Goal: Task Accomplishment & Management: Use online tool/utility

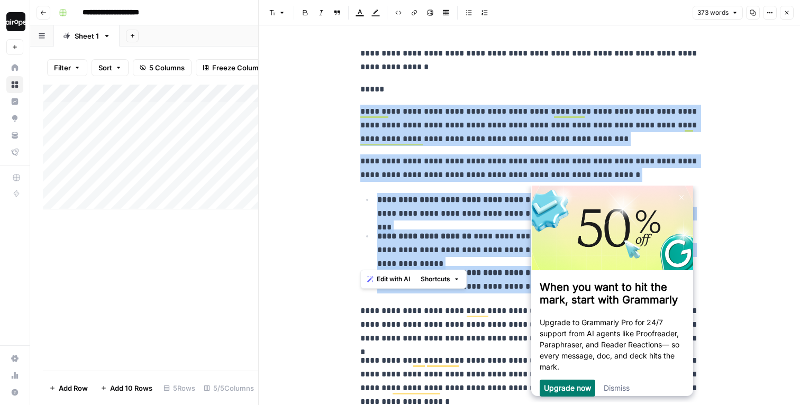
scroll to position [26, 0]
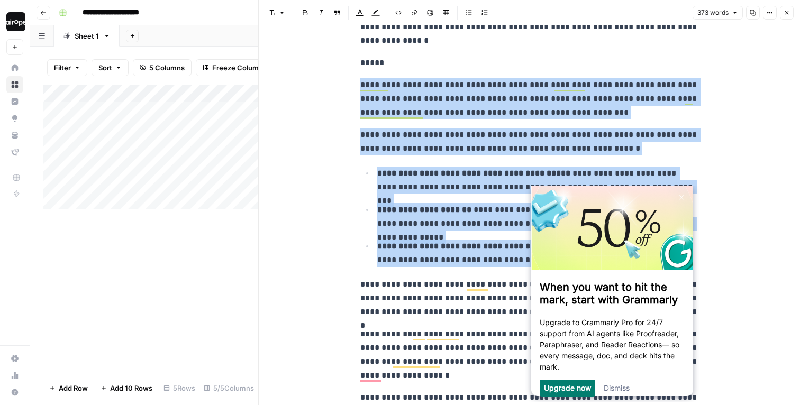
click at [786, 15] on icon "button" at bounding box center [787, 13] width 6 height 6
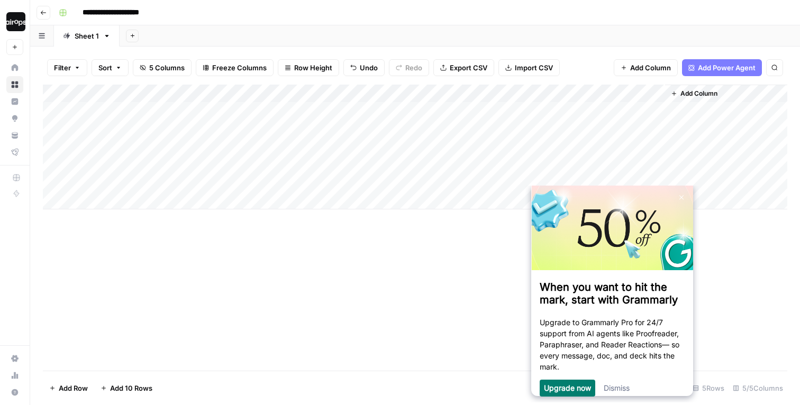
click at [672, 10] on div "**********" at bounding box center [422, 12] width 735 height 17
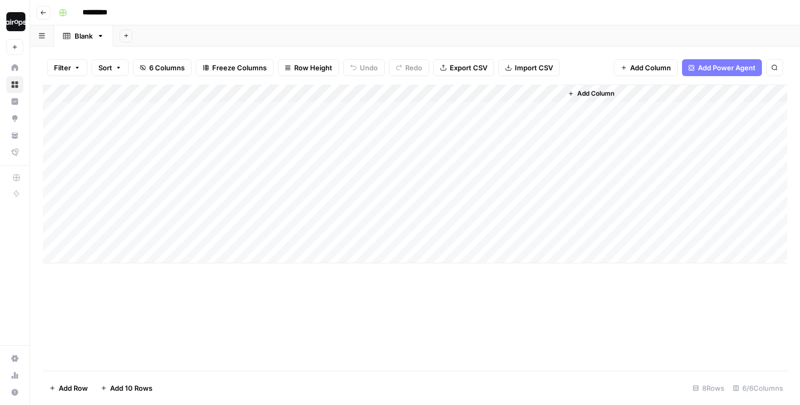
click at [10, 25] on button "[PERSON_NAME]-Sandbox" at bounding box center [14, 21] width 17 height 26
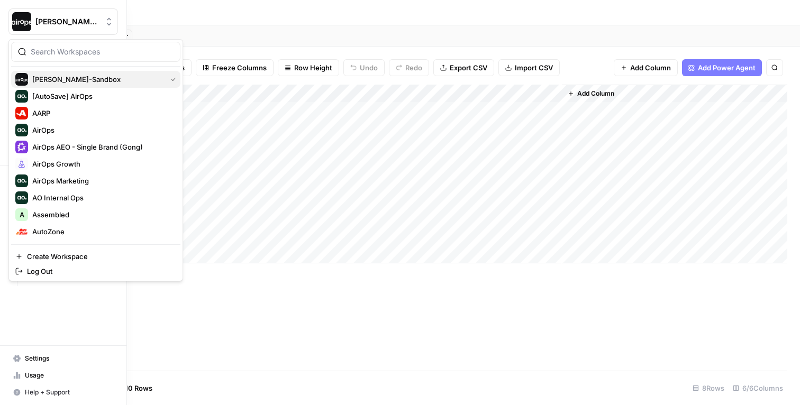
click at [59, 71] on button "[PERSON_NAME]-Sandbox" at bounding box center [95, 79] width 169 height 17
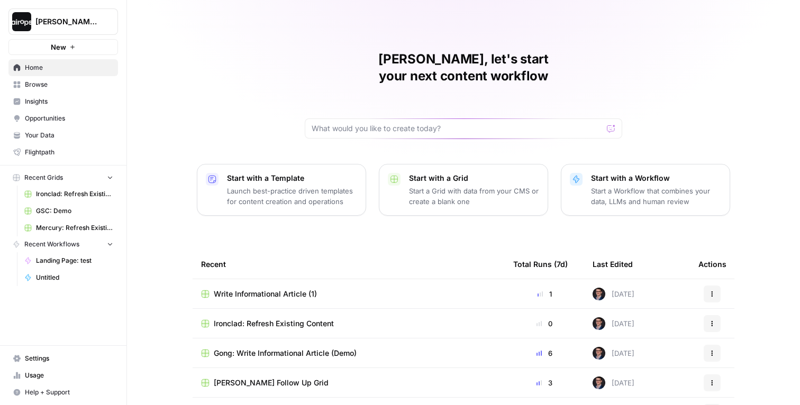
click at [262, 378] on span "[PERSON_NAME] Follow Up Grid" at bounding box center [271, 383] width 115 height 11
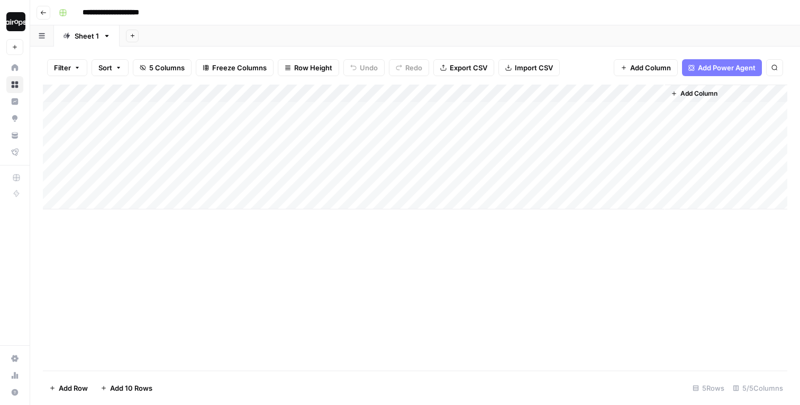
click at [162, 185] on div "Add Column" at bounding box center [415, 147] width 745 height 125
type textarea "**********"
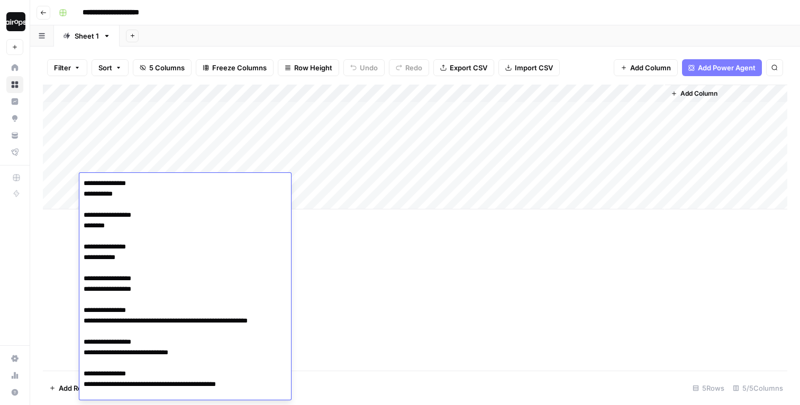
scroll to position [9947, 0]
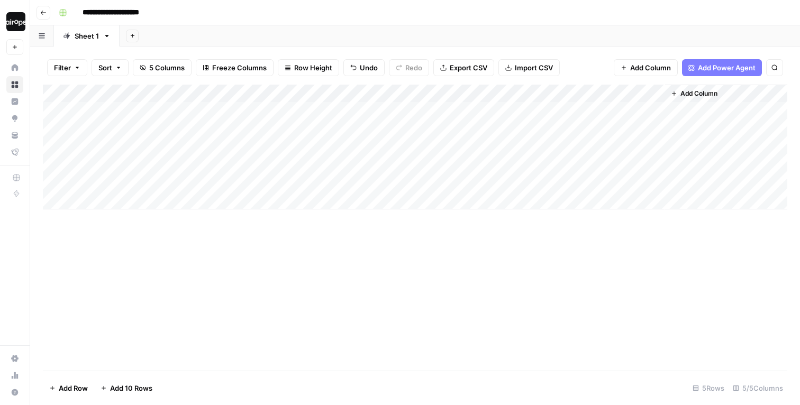
click at [300, 183] on div "Add Column" at bounding box center [415, 147] width 745 height 125
type textarea "*****"
type textarea "********"
click at [310, 221] on div "Add Column" at bounding box center [415, 228] width 745 height 286
click at [519, 185] on div "Add Column" at bounding box center [415, 147] width 745 height 125
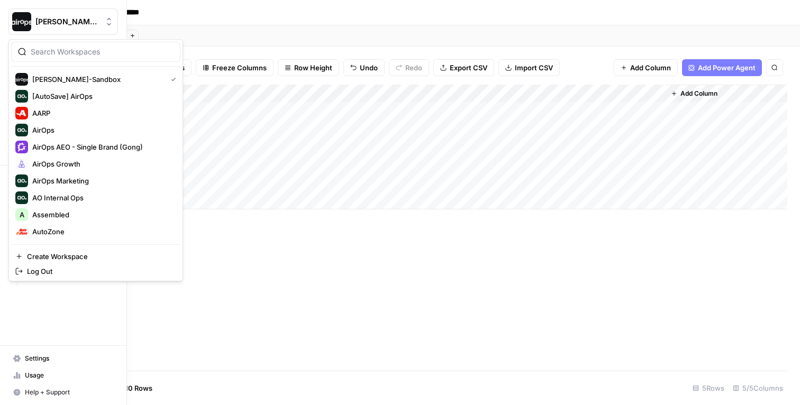
click at [19, 26] on img "Workspace: Dille-Sandbox" at bounding box center [21, 21] width 19 height 19
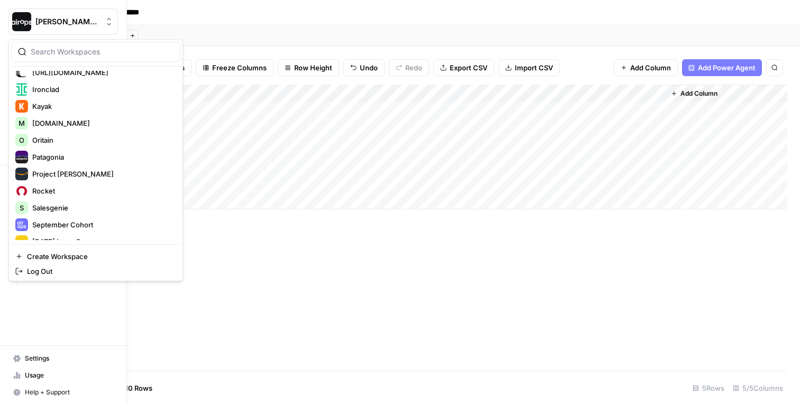
scroll to position [321, 0]
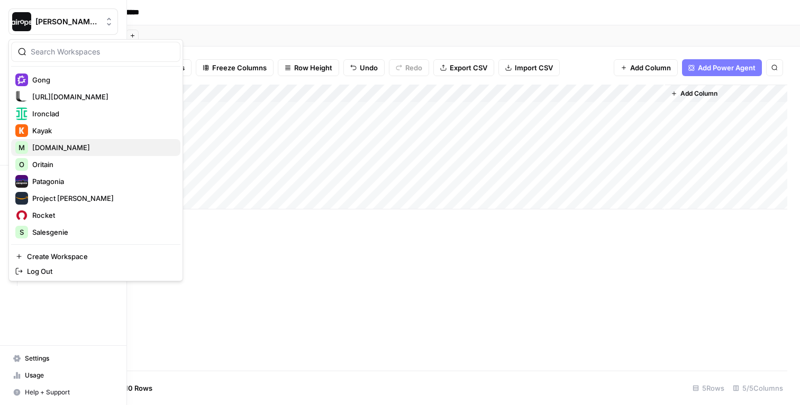
click at [93, 148] on span "[DOMAIN_NAME]" at bounding box center [102, 147] width 140 height 11
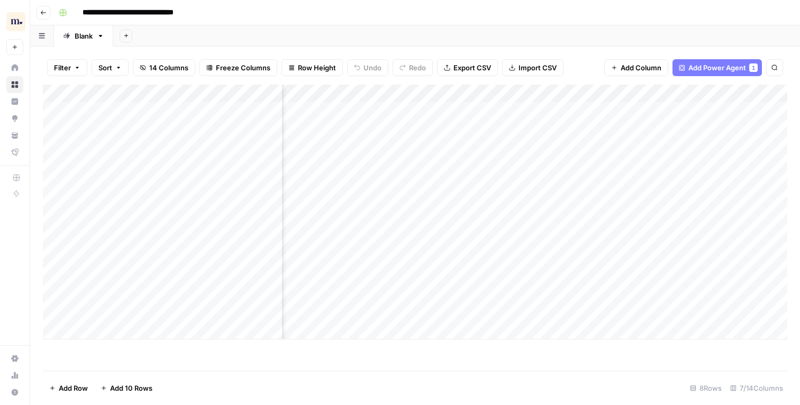
scroll to position [0, 72]
click at [538, 248] on div "Add Column" at bounding box center [415, 212] width 745 height 255
click at [433, 194] on div "Add Column" at bounding box center [415, 212] width 745 height 255
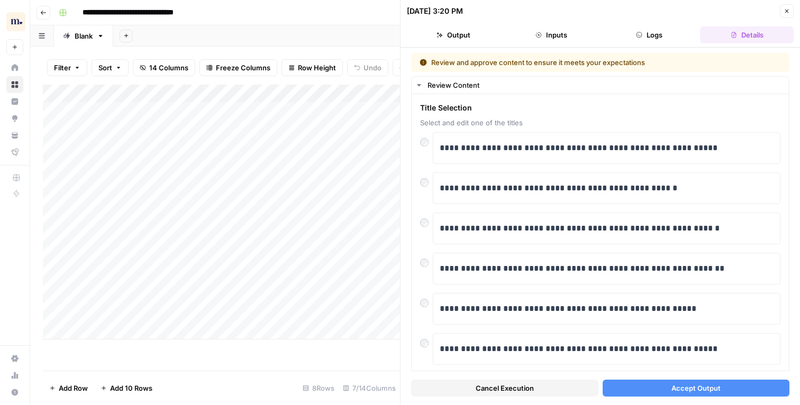
click at [657, 389] on button "Accept Output" at bounding box center [696, 388] width 187 height 17
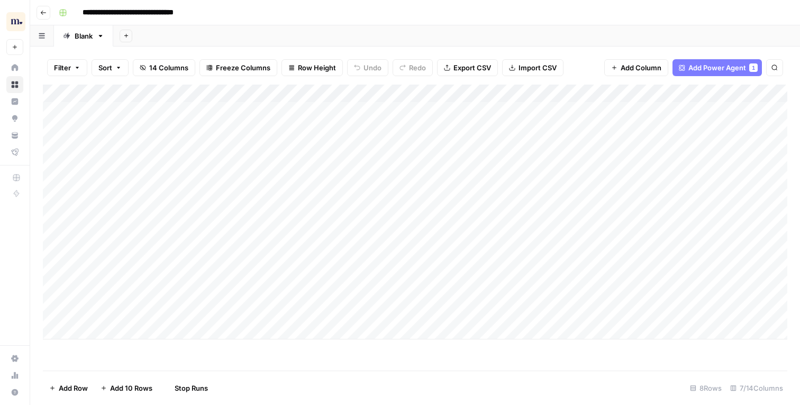
click at [761, 10] on div "**********" at bounding box center [422, 12] width 735 height 17
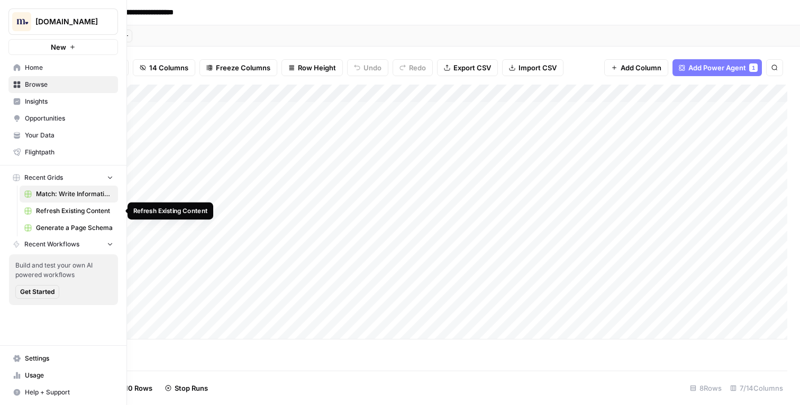
click at [59, 210] on span "Refresh Existing Content" at bounding box center [74, 211] width 77 height 10
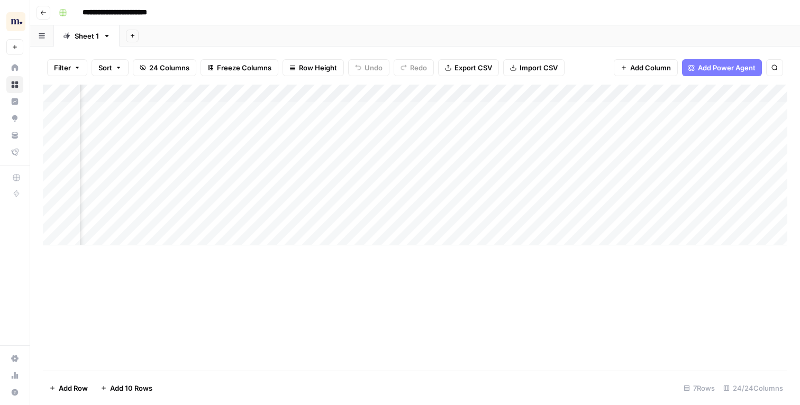
scroll to position [0, 1658]
click at [588, 94] on div "Add Column" at bounding box center [415, 165] width 745 height 161
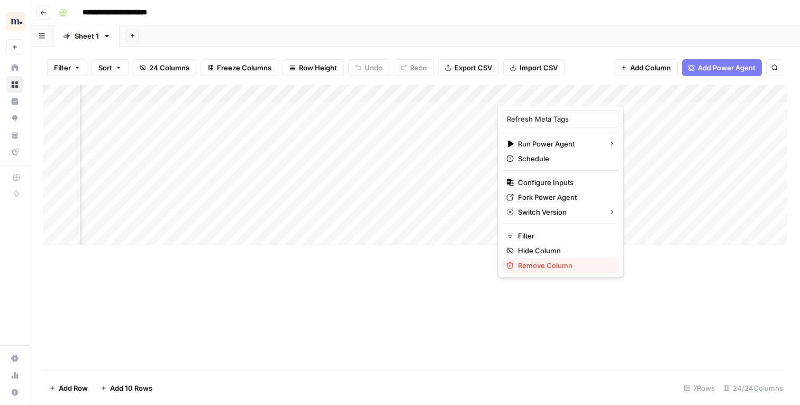
click at [537, 261] on span "Remove Column" at bounding box center [564, 265] width 93 height 11
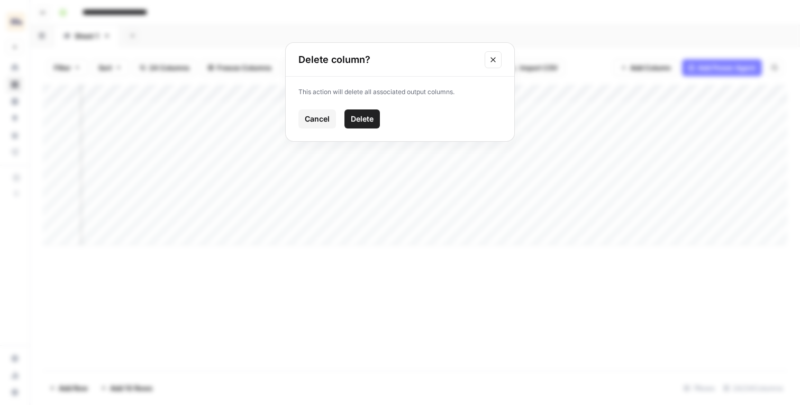
click at [360, 123] on span "Delete" at bounding box center [362, 119] width 23 height 11
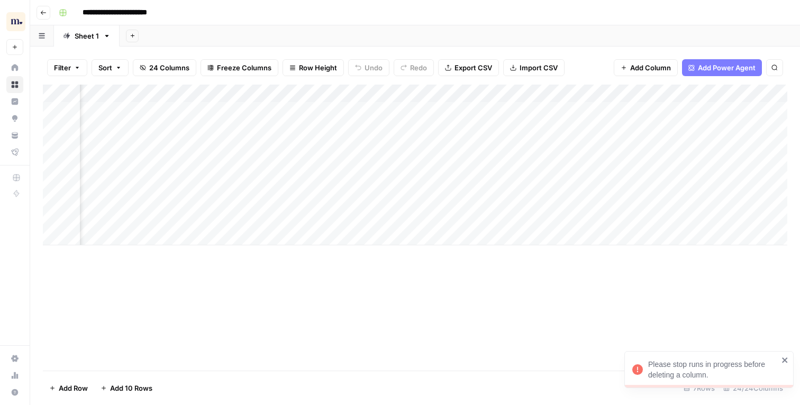
click at [548, 314] on div "Add Column" at bounding box center [415, 228] width 745 height 286
click at [601, 180] on div "Add Column" at bounding box center [415, 165] width 745 height 161
click at [587, 93] on div "Add Column" at bounding box center [415, 165] width 745 height 161
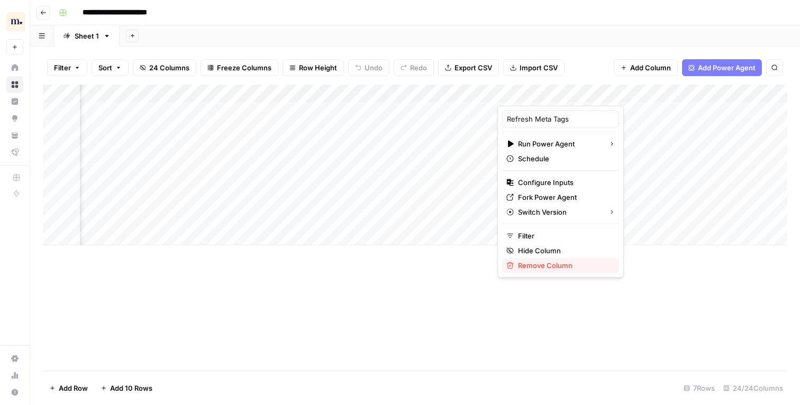
click at [543, 265] on span "Remove Column" at bounding box center [564, 265] width 93 height 11
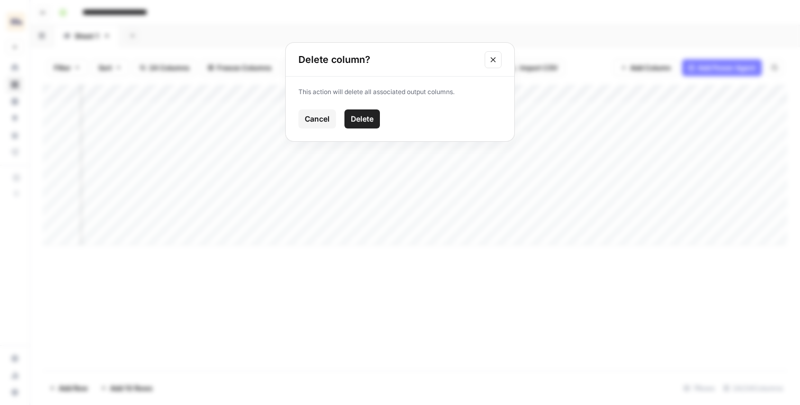
click at [369, 116] on span "Delete" at bounding box center [362, 119] width 23 height 11
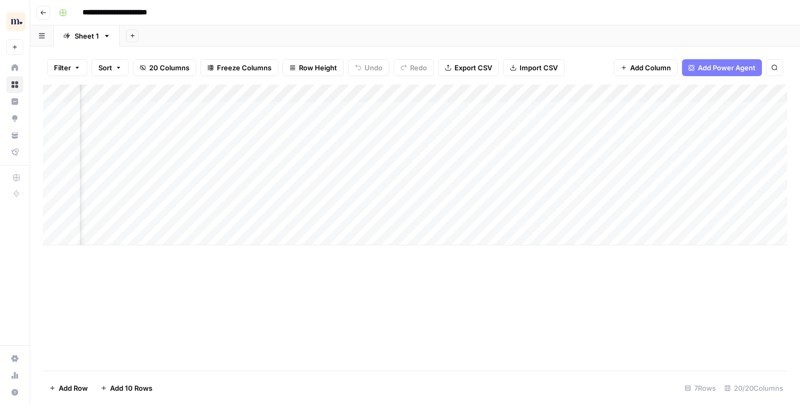
scroll to position [0, 1638]
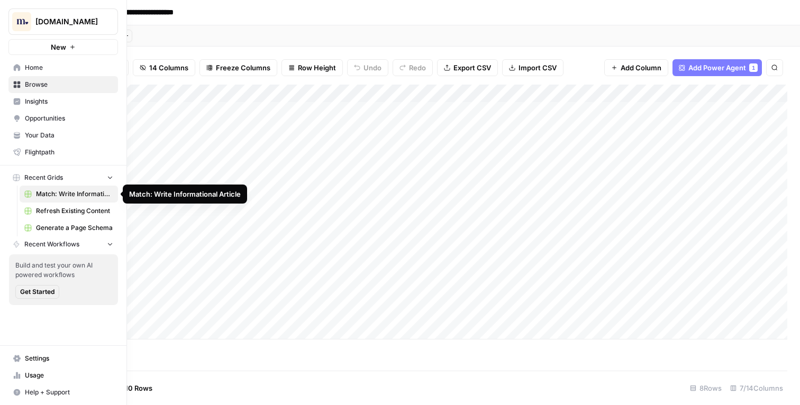
click at [47, 214] on span "Refresh Existing Content" at bounding box center [74, 211] width 77 height 10
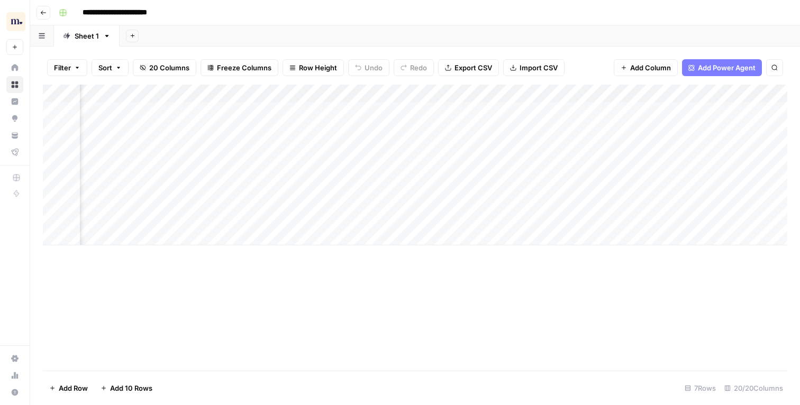
scroll to position [0, 1447]
click at [602, 181] on div "Add Column" at bounding box center [415, 165] width 745 height 161
click at [686, 129] on div "Add Column" at bounding box center [415, 165] width 745 height 161
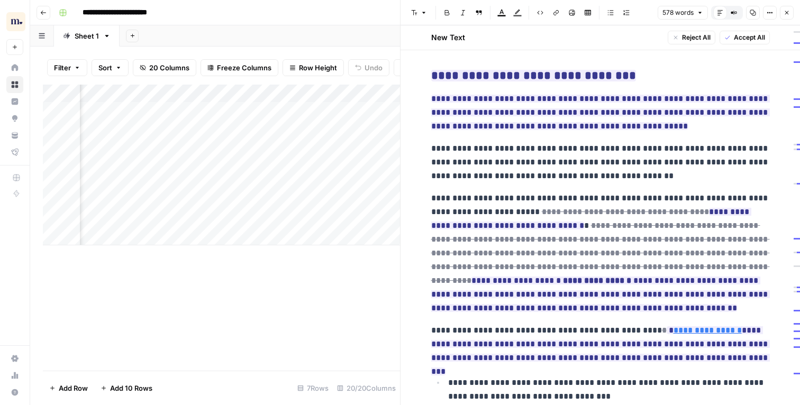
scroll to position [284, 0]
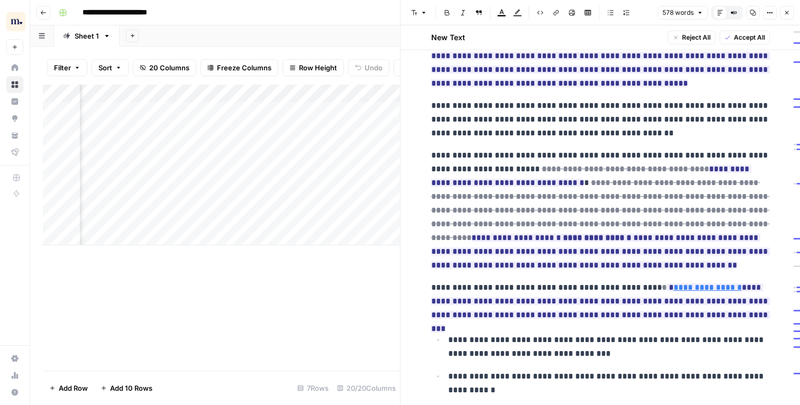
click at [787, 14] on icon "button" at bounding box center [787, 13] width 6 height 6
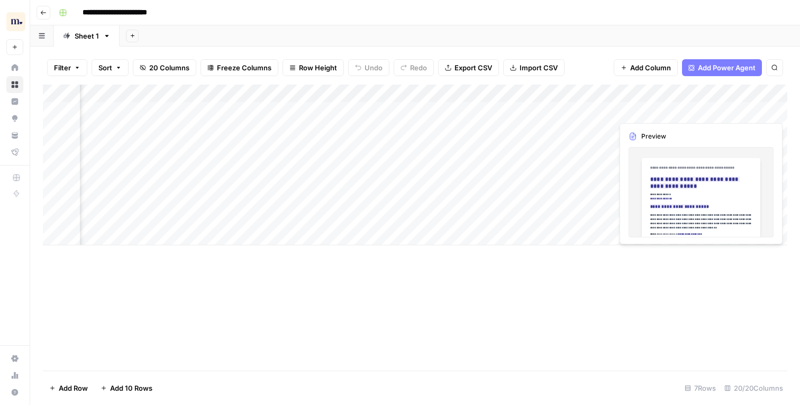
click at [686, 112] on div "Add Column" at bounding box center [415, 165] width 745 height 161
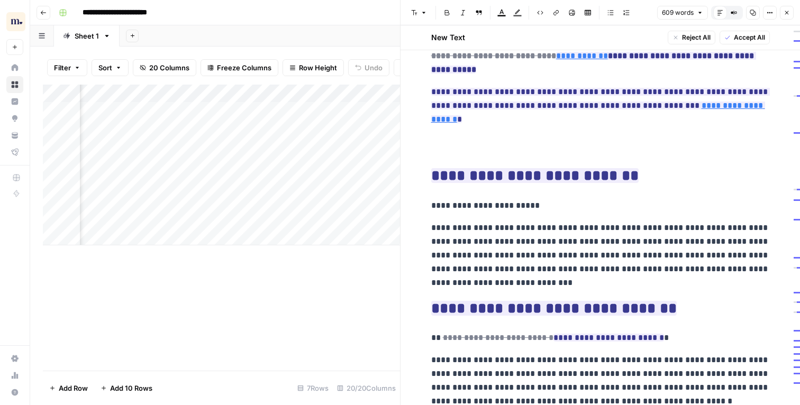
scroll to position [570, 0]
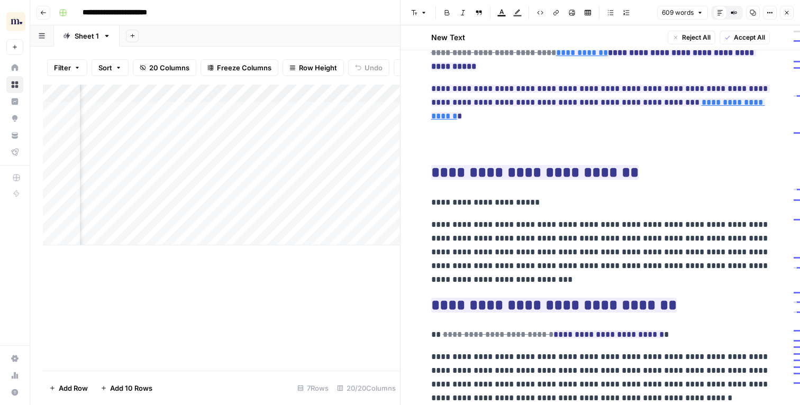
click at [781, 11] on button "Close" at bounding box center [787, 13] width 14 height 14
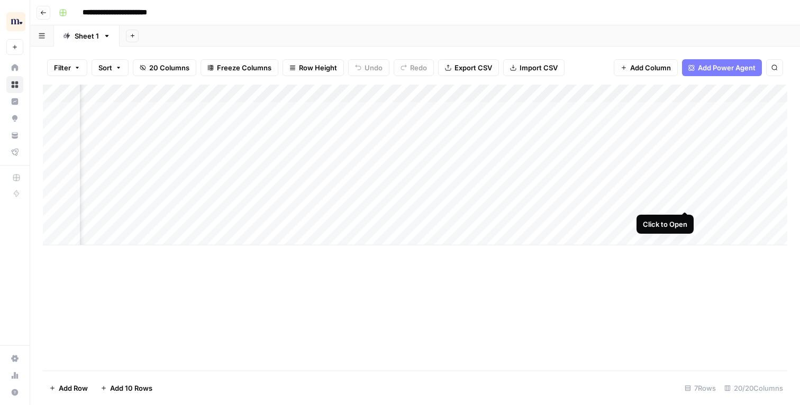
click at [683, 194] on div "Add Column" at bounding box center [415, 165] width 745 height 161
click at [686, 202] on div "Add Column" at bounding box center [415, 165] width 745 height 161
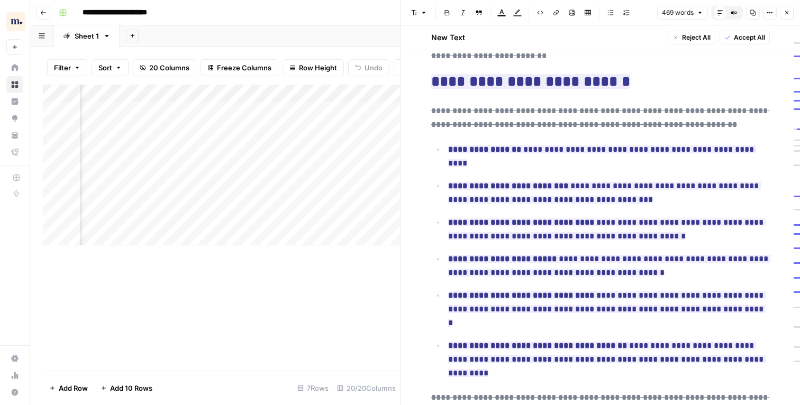
scroll to position [373, 0]
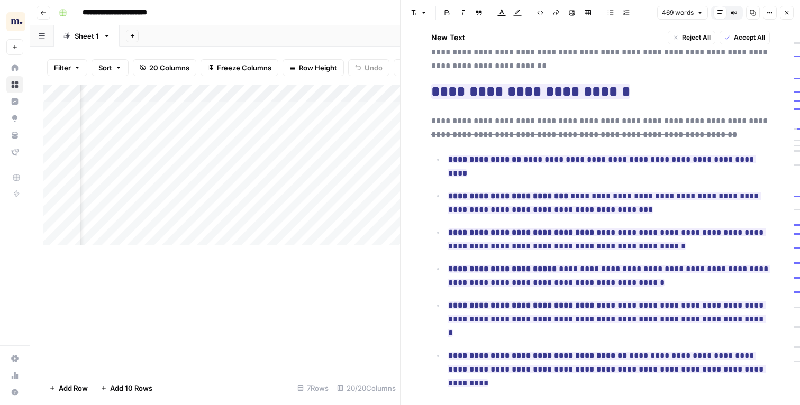
click at [786, 15] on icon "button" at bounding box center [787, 13] width 6 height 6
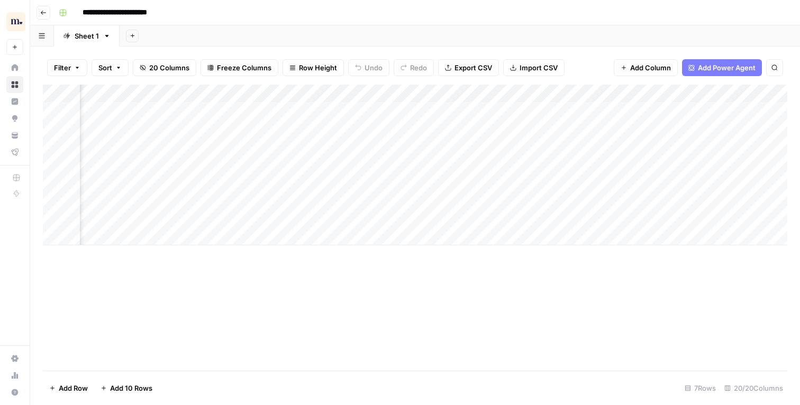
click at [682, 219] on div "Add Column" at bounding box center [415, 165] width 745 height 161
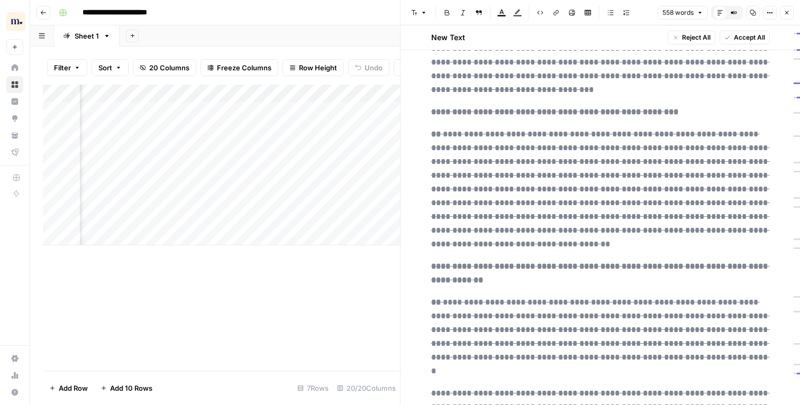
scroll to position [540, 0]
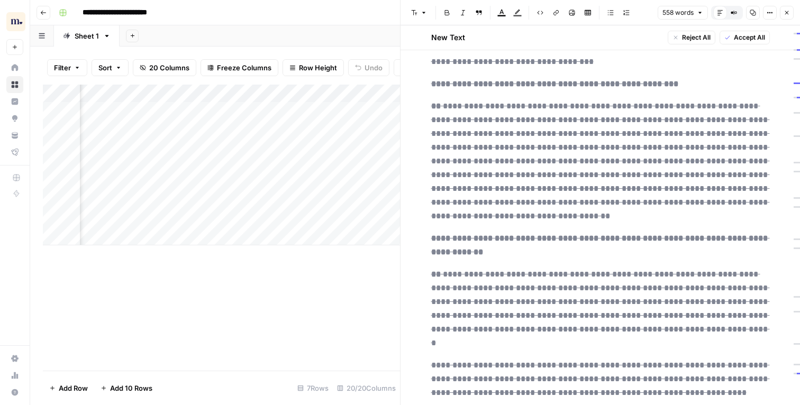
click at [787, 14] on icon "button" at bounding box center [787, 13] width 6 height 6
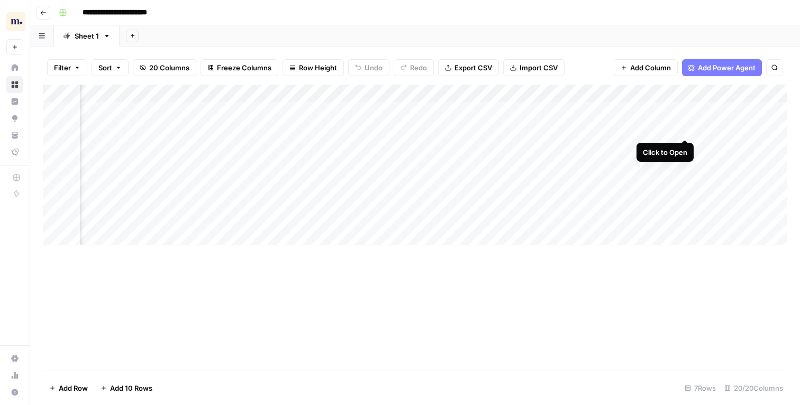
click at [686, 131] on div "Add Column" at bounding box center [415, 165] width 745 height 161
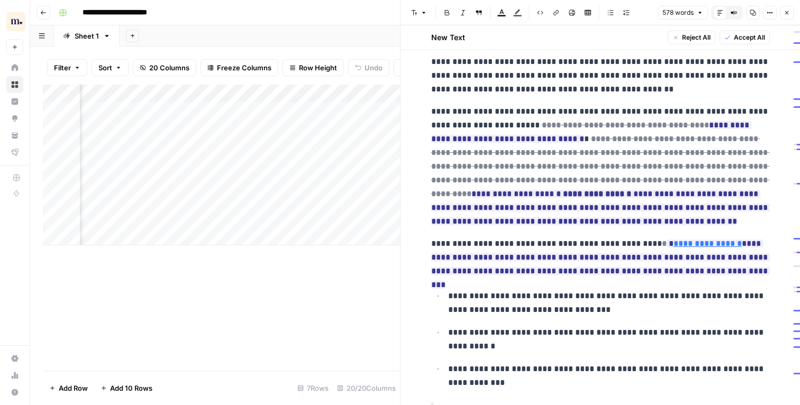
scroll to position [334, 0]
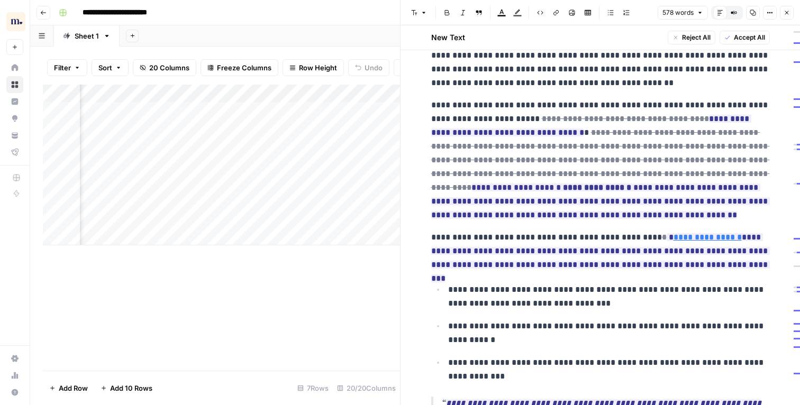
click at [784, 11] on icon "button" at bounding box center [787, 13] width 6 height 6
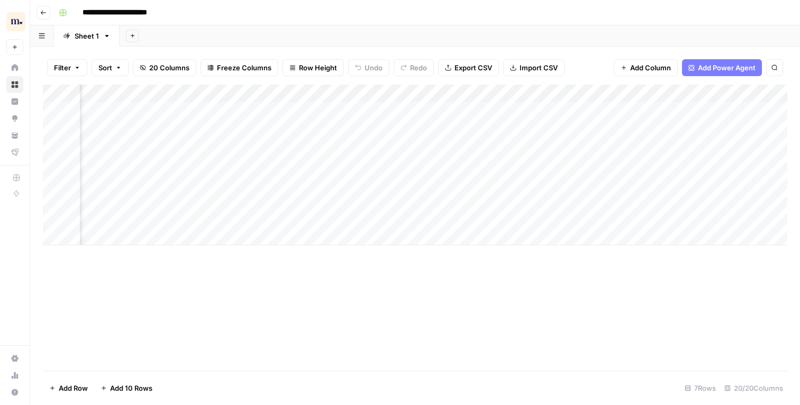
scroll to position [0, 576]
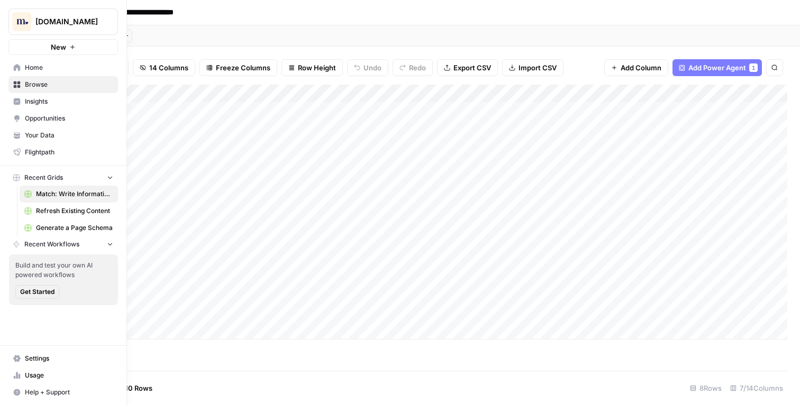
click at [45, 131] on span "Your Data" at bounding box center [69, 136] width 88 height 10
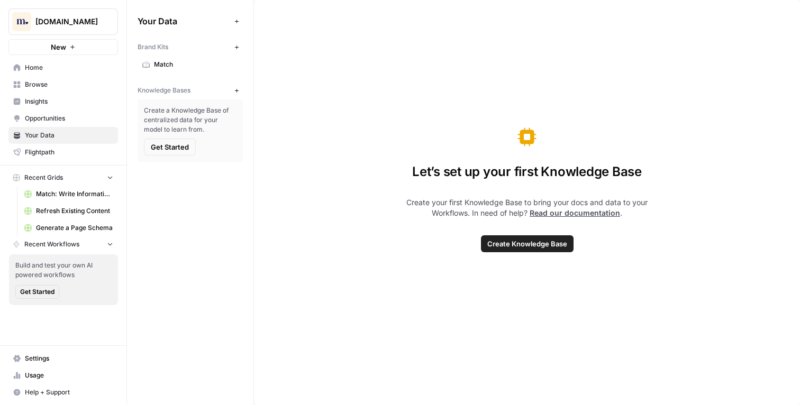
click at [234, 47] on icon "button" at bounding box center [237, 47] width 6 height 6
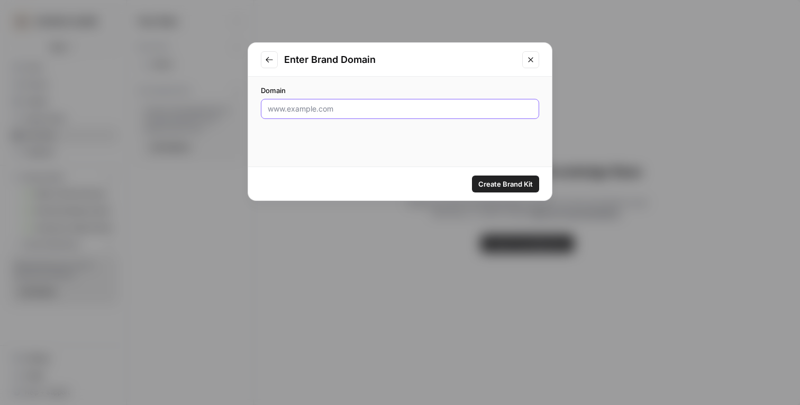
click at [341, 111] on input "Domain" at bounding box center [400, 109] width 265 height 11
paste input "https://tinder.com/"
type input "https://tinder.com/"
click at [493, 180] on span "Create Brand Kit" at bounding box center [505, 184] width 55 height 11
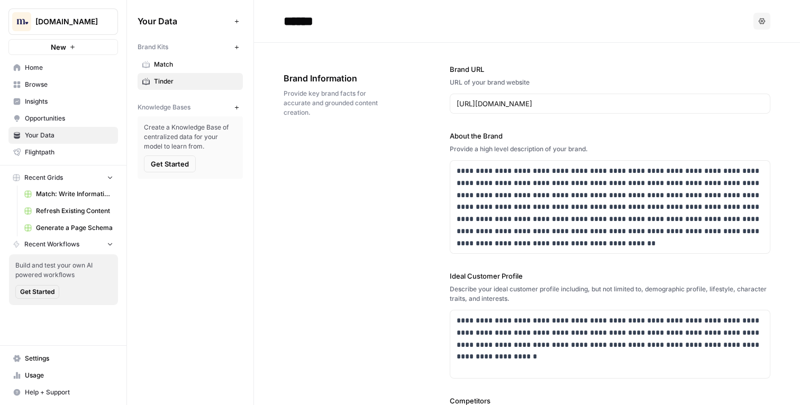
click at [235, 49] on icon "button" at bounding box center [237, 47] width 6 height 6
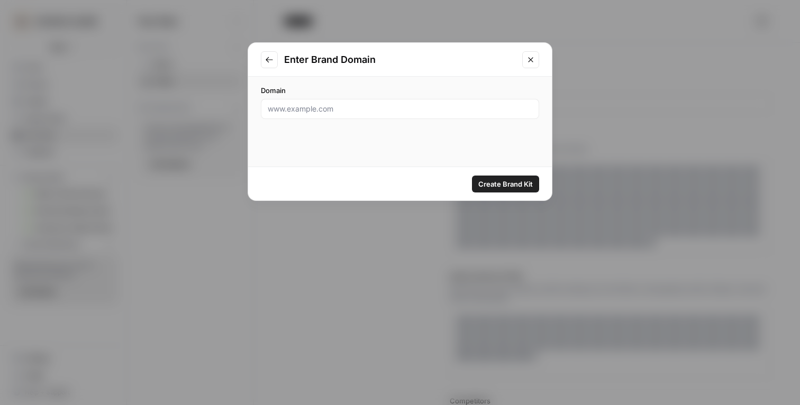
click at [404, 102] on div at bounding box center [400, 109] width 278 height 20
paste input "https://hinge.co/"
type input "https://hinge.co/"
click at [513, 184] on span "Create Brand Kit" at bounding box center [505, 184] width 55 height 11
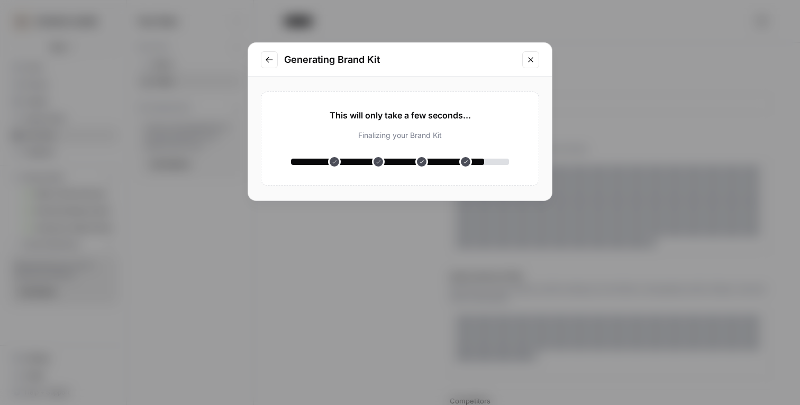
click at [436, 63] on h2 "Generating Brand Kit" at bounding box center [400, 59] width 232 height 15
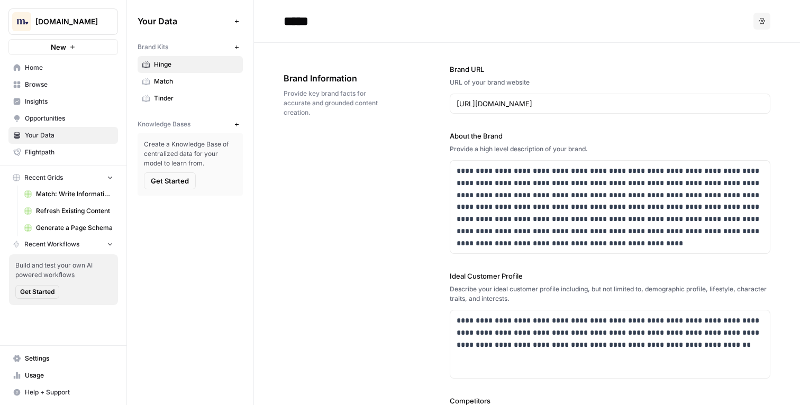
click at [290, 147] on div "**********" at bounding box center [527, 337] width 487 height 589
click at [76, 214] on span "Refresh Existing Content" at bounding box center [74, 211] width 77 height 10
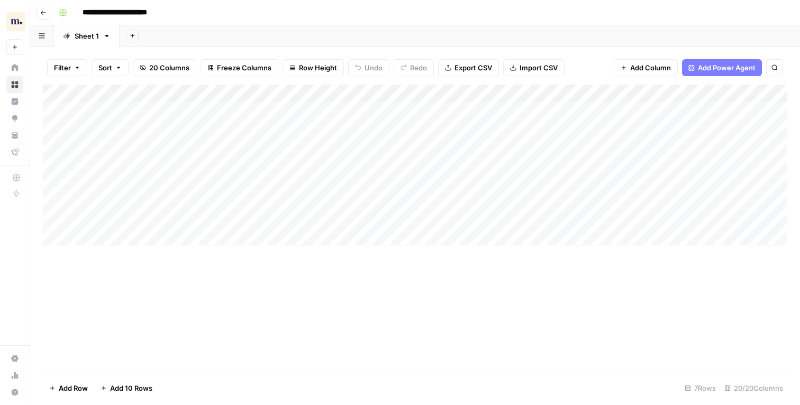
click at [83, 13] on input "**********" at bounding box center [127, 12] width 98 height 17
type input "**********"
click at [371, 33] on div "Add Sheet" at bounding box center [460, 35] width 681 height 21
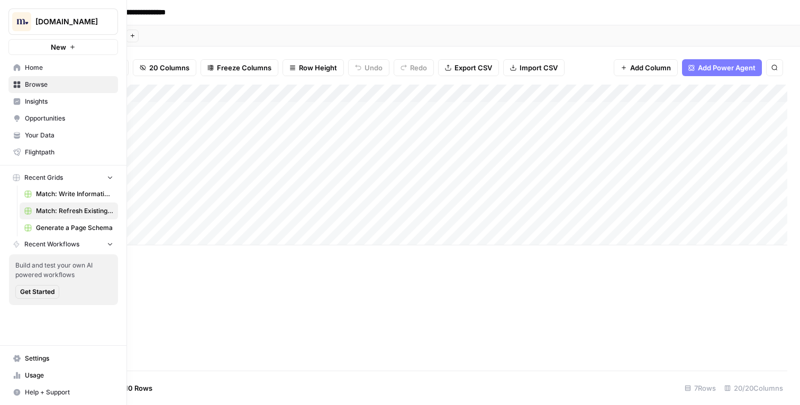
click at [59, 70] on span "Home" at bounding box center [69, 68] width 88 height 10
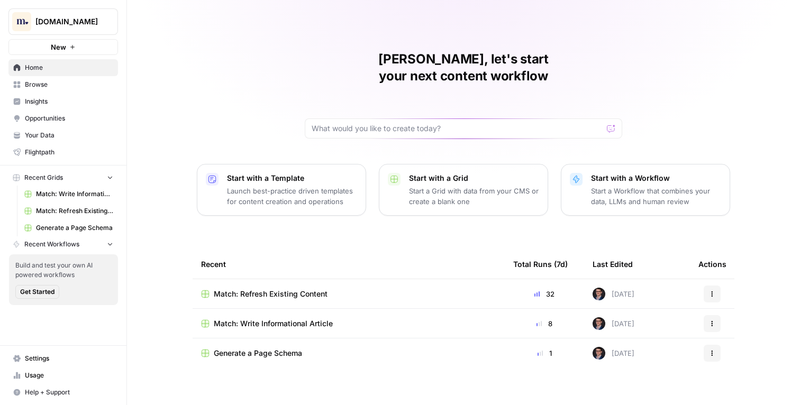
click at [265, 186] on p "Launch best-practice driven templates for content creation and operations" at bounding box center [292, 196] width 130 height 21
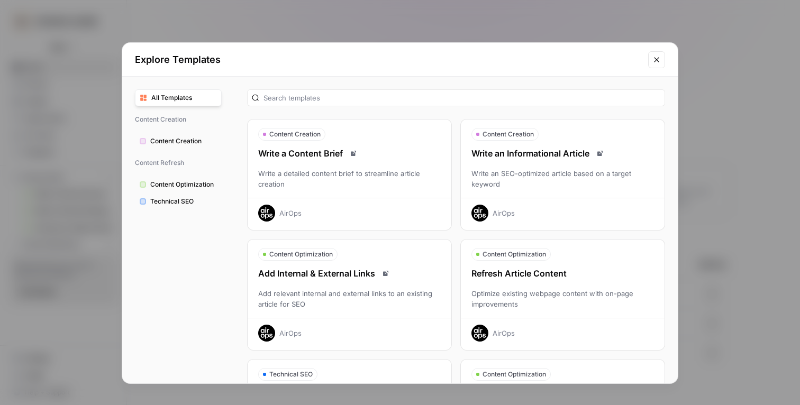
click at [624, 178] on div "Write an SEO-optimized article based on a target keyword" at bounding box center [563, 178] width 204 height 21
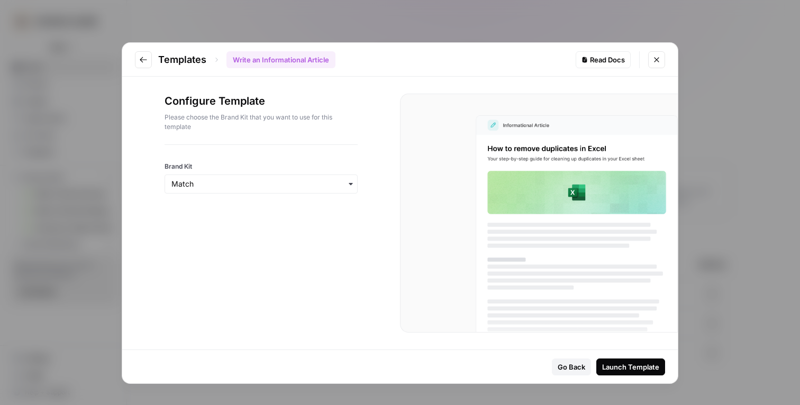
click at [300, 190] on div "button" at bounding box center [261, 184] width 193 height 19
click at [272, 238] on div "Tinder" at bounding box center [261, 233] width 192 height 20
click at [622, 365] on div "Launch Template" at bounding box center [630, 367] width 57 height 11
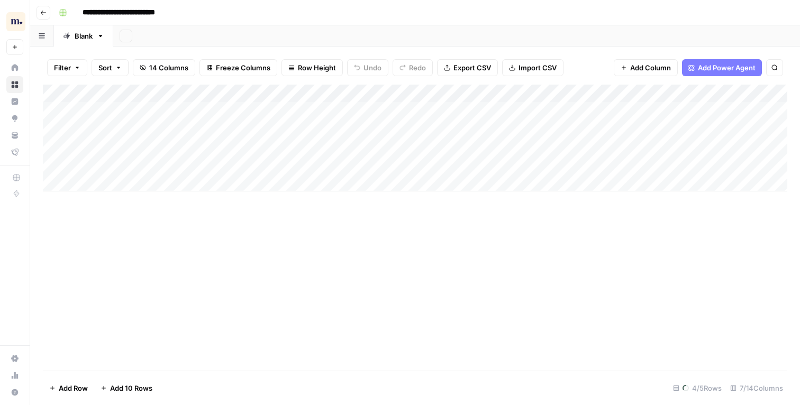
click at [436, 33] on div "Add Sheet" at bounding box center [456, 35] width 687 height 21
click at [84, 12] on input "**********" at bounding box center [130, 12] width 104 height 17
type input "**********"
click at [317, 44] on div "Add Sheet" at bounding box center [456, 35] width 687 height 21
click at [323, 40] on div "Add Sheet" at bounding box center [456, 35] width 687 height 21
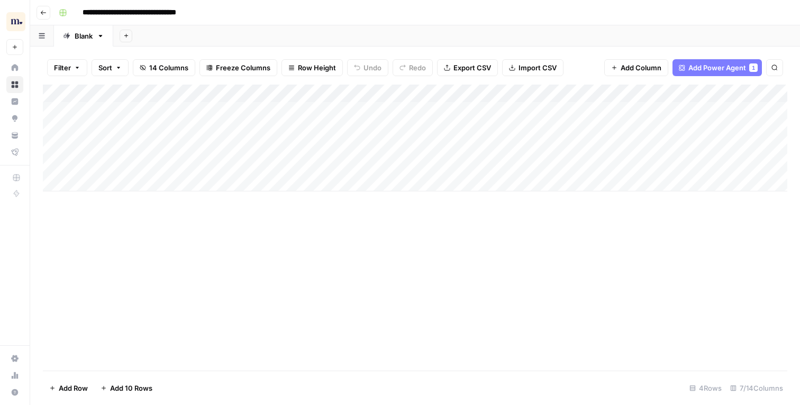
click at [422, 42] on div "Export all rows as a CSV file" at bounding box center [464, 45] width 85 height 10
click at [365, 31] on div "Add Sheet" at bounding box center [456, 35] width 687 height 21
click at [303, 162] on div "Add Column" at bounding box center [415, 138] width 745 height 107
click at [302, 141] on div "Add Column" at bounding box center [415, 138] width 745 height 107
click at [304, 107] on div "Add Column" at bounding box center [415, 138] width 745 height 107
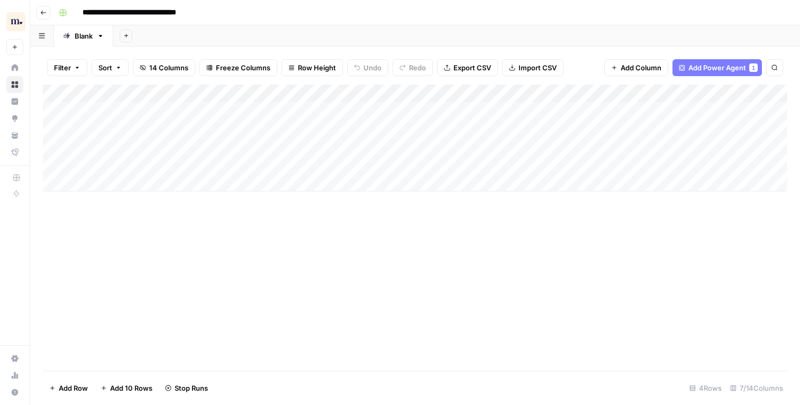
click at [374, 20] on div "**********" at bounding box center [422, 12] width 735 height 17
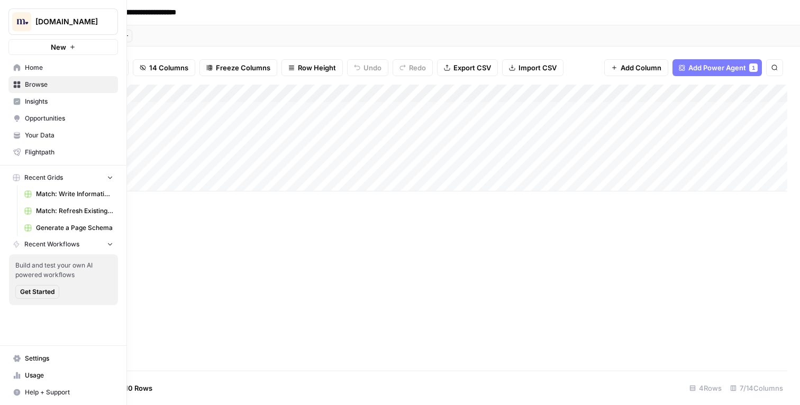
click at [51, 99] on span "Insights" at bounding box center [69, 102] width 88 height 10
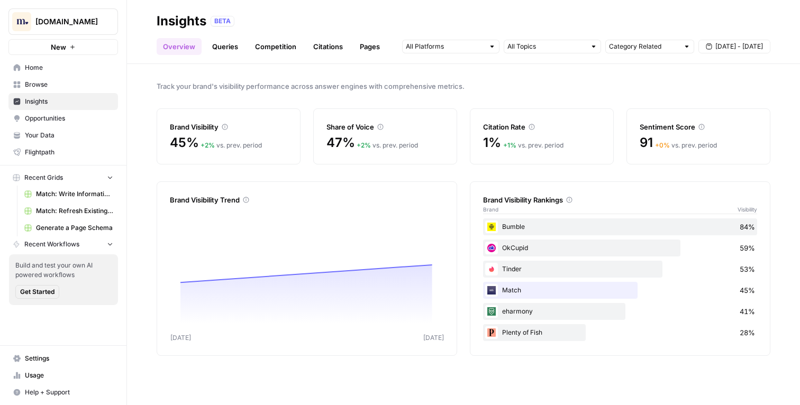
click at [72, 120] on span "Opportunities" at bounding box center [69, 119] width 88 height 10
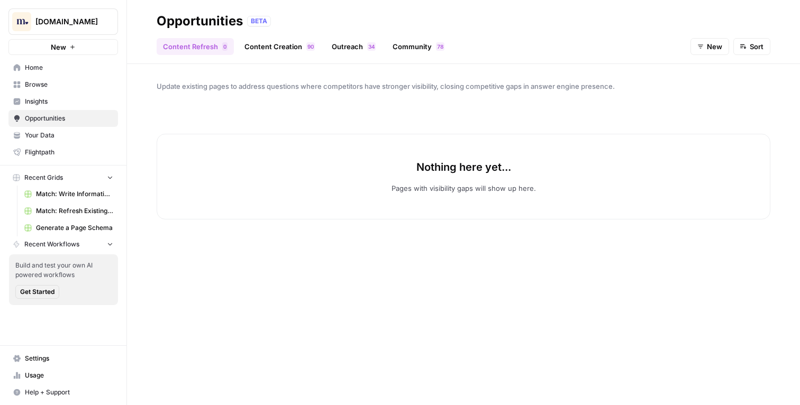
click at [257, 46] on link "Content Creation 0 9" at bounding box center [279, 46] width 83 height 17
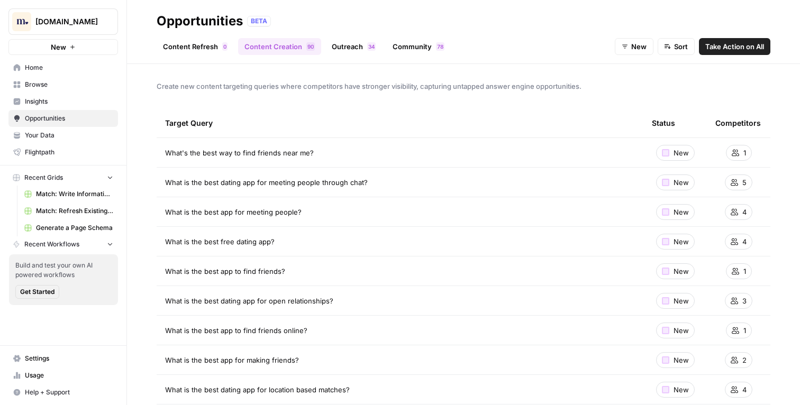
click at [311, 105] on div "Create new content targeting queries where competitors have stronger visibility…" at bounding box center [463, 234] width 673 height 341
click at [782, 215] on div "Create new content targeting queries where competitors have stronger visibility…" at bounding box center [463, 234] width 673 height 341
click at [768, 103] on div "Create new content targeting queries where competitors have stronger visibility…" at bounding box center [463, 234] width 673 height 341
click at [497, 87] on span "Create new content targeting queries where competitors have stronger visibility…" at bounding box center [464, 86] width 614 height 11
click at [180, 86] on span "Create new content targeting queries where competitors have stronger visibility…" at bounding box center [464, 86] width 614 height 11
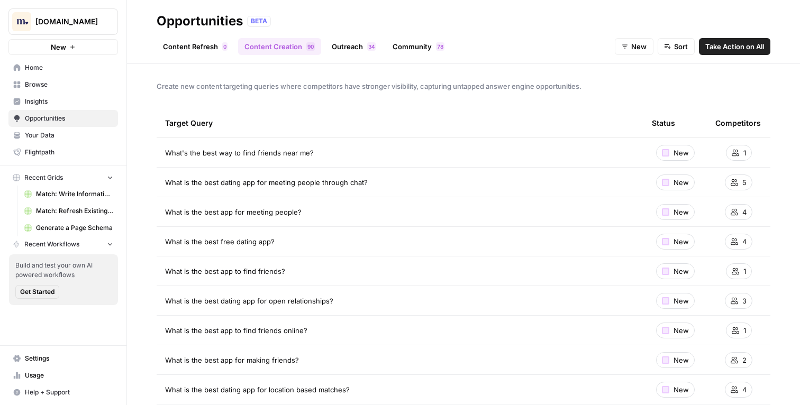
click at [136, 99] on div "Create new content targeting queries where competitors have stronger visibility…" at bounding box center [463, 234] width 673 height 341
click at [721, 104] on div "Create new content targeting queries where competitors have stronger visibility…" at bounding box center [463, 234] width 673 height 341
click at [504, 80] on div "Create new content targeting queries where competitors have stronger visibility…" at bounding box center [463, 234] width 673 height 341
click at [563, 40] on div "Content Refresh 0 Content Creation 0 9 Outreach 4 3 Community 8 7 New Sort Take…" at bounding box center [464, 42] width 614 height 25
click at [348, 96] on div "Create new content targeting queries where competitors have stronger visibility…" at bounding box center [463, 234] width 673 height 341
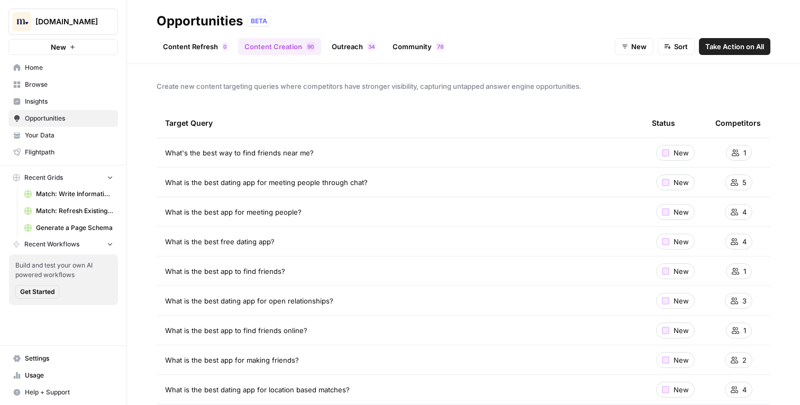
click at [137, 97] on div "Create new content targeting queries where competitors have stronger visibility…" at bounding box center [463, 234] width 673 height 341
click at [141, 97] on div "Create new content targeting queries where competitors have stronger visibility…" at bounding box center [463, 234] width 673 height 341
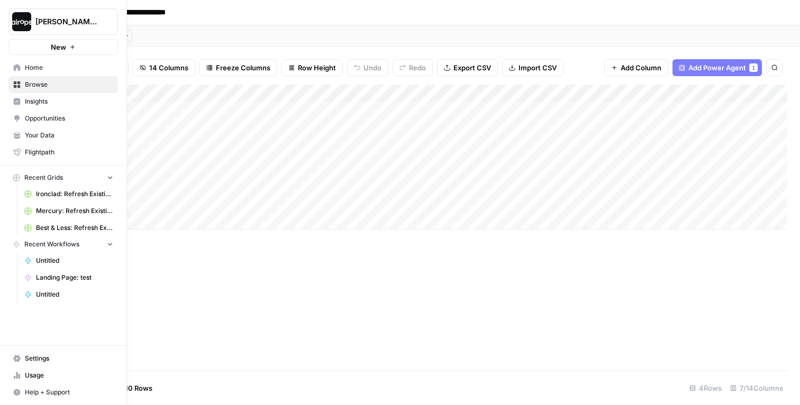
click at [49, 24] on span "[PERSON_NAME]-Sandbox" at bounding box center [67, 21] width 64 height 11
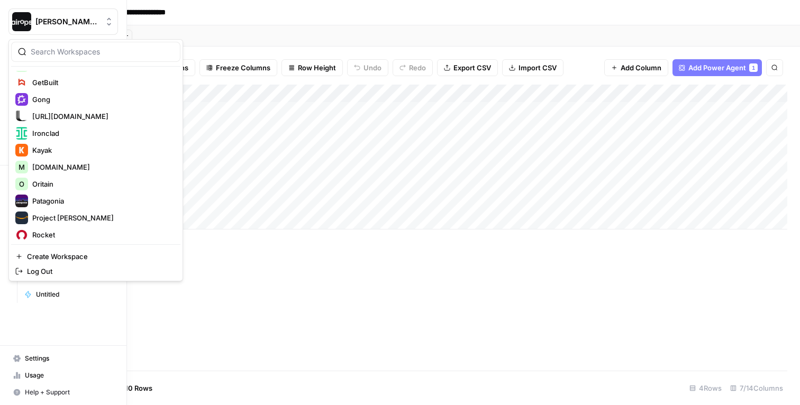
scroll to position [334, 0]
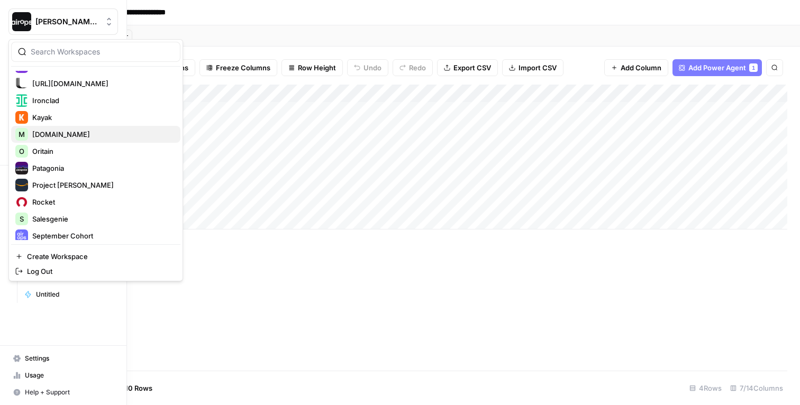
click at [70, 130] on span "[DOMAIN_NAME]" at bounding box center [102, 134] width 140 height 11
